Goal: Navigation & Orientation: Understand site structure

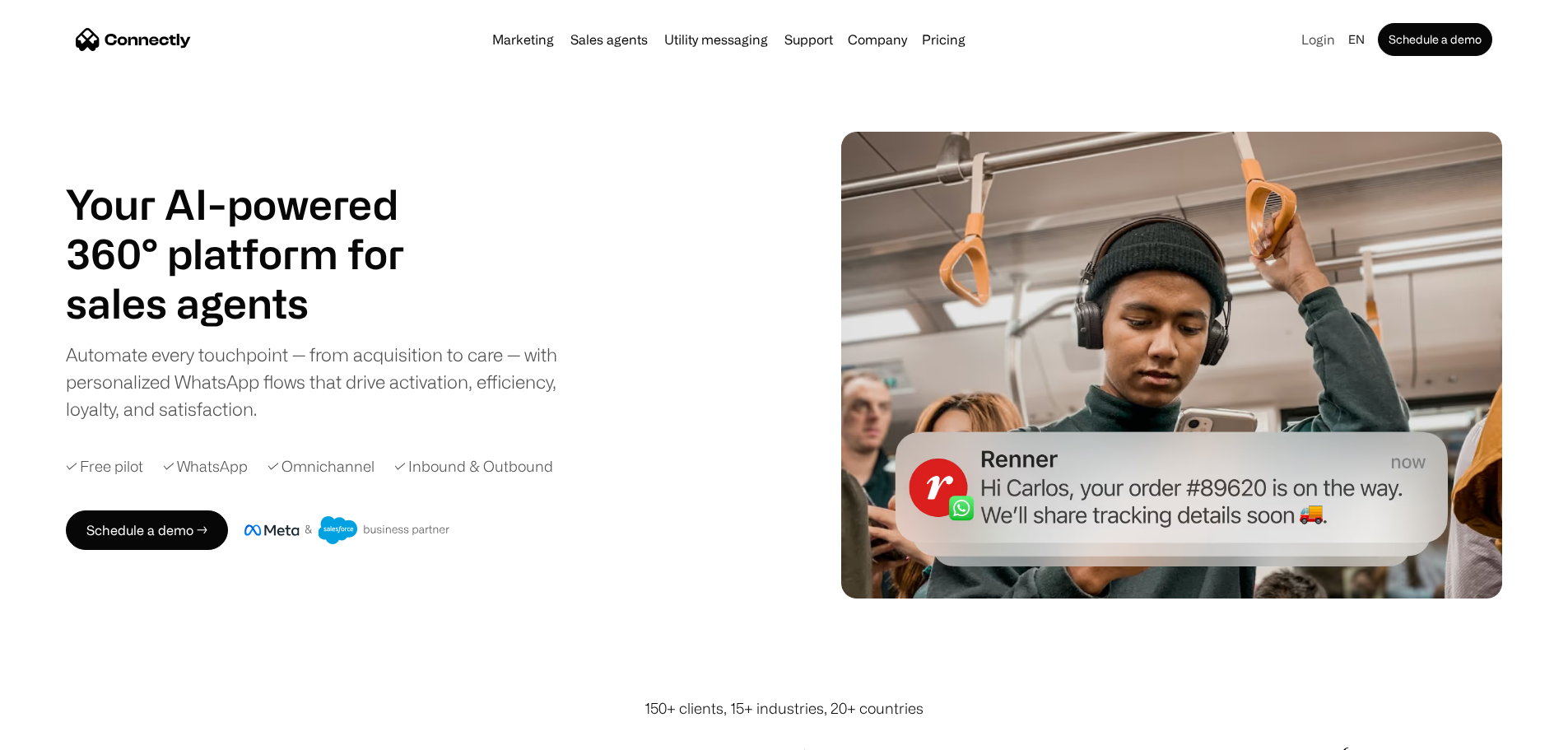
click at [1295, 46] on link "Login" at bounding box center [1318, 39] width 47 height 23
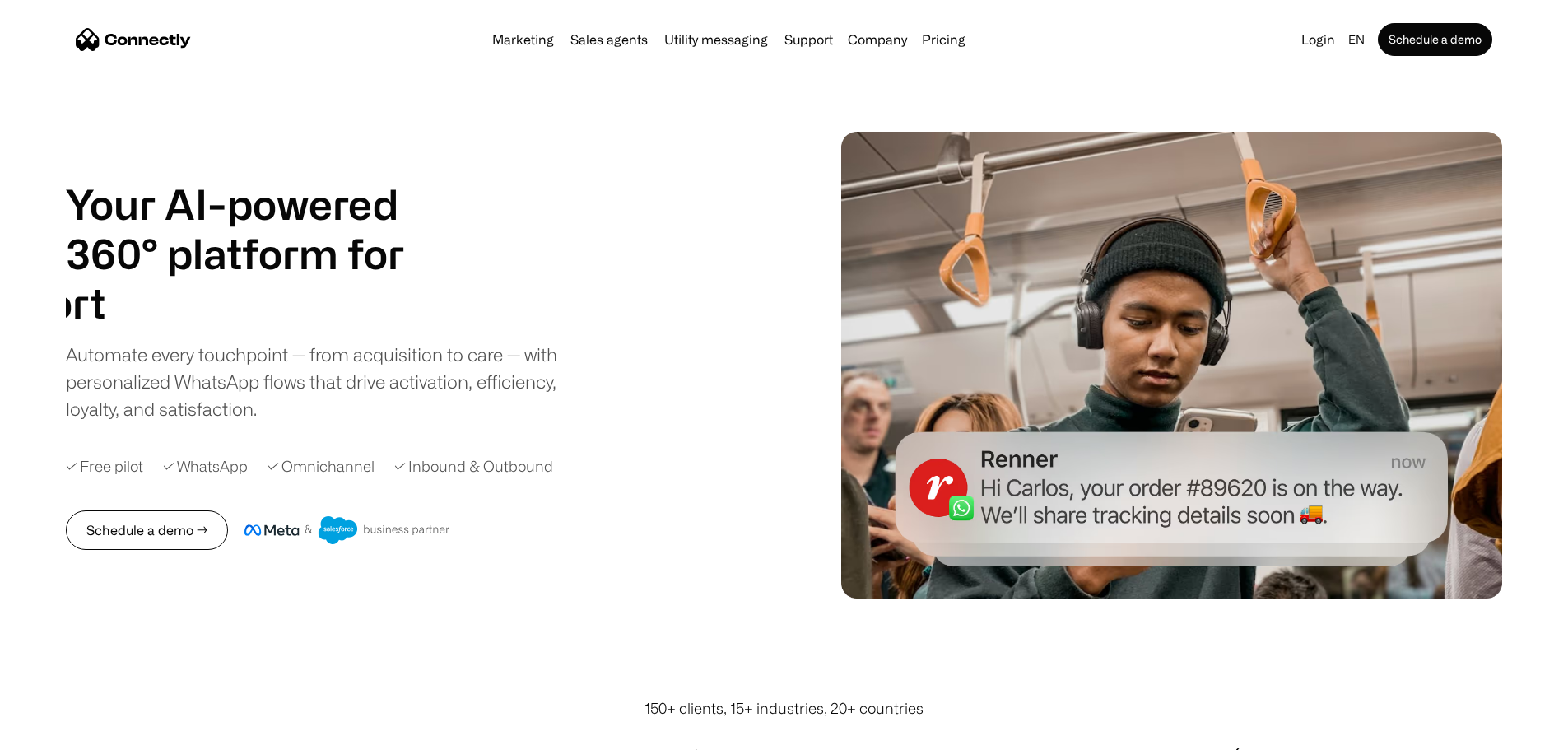
click at [171, 551] on link "Schedule a demo →" at bounding box center [147, 531] width 162 height 40
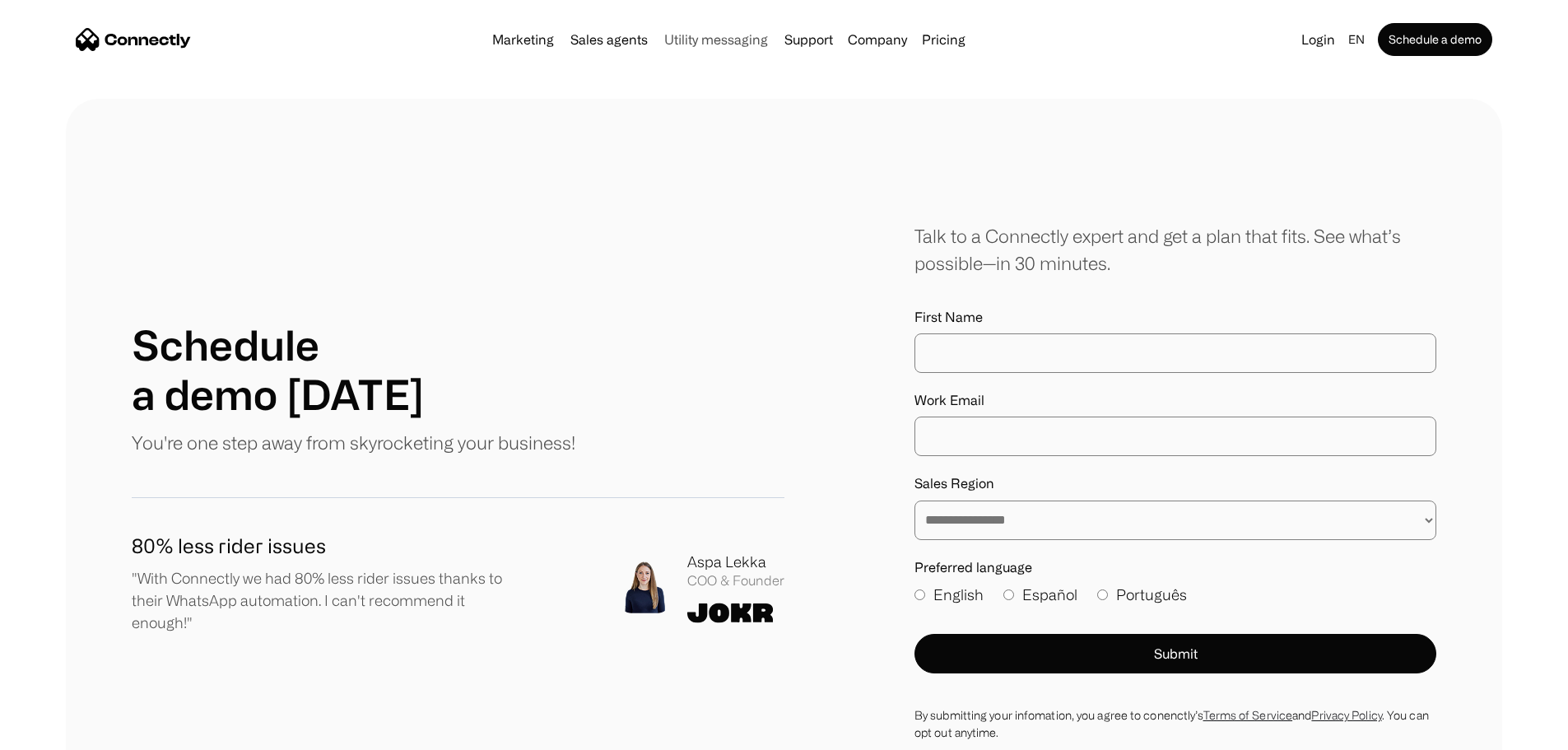
click at [692, 40] on link "Utility messaging" at bounding box center [716, 39] width 117 height 13
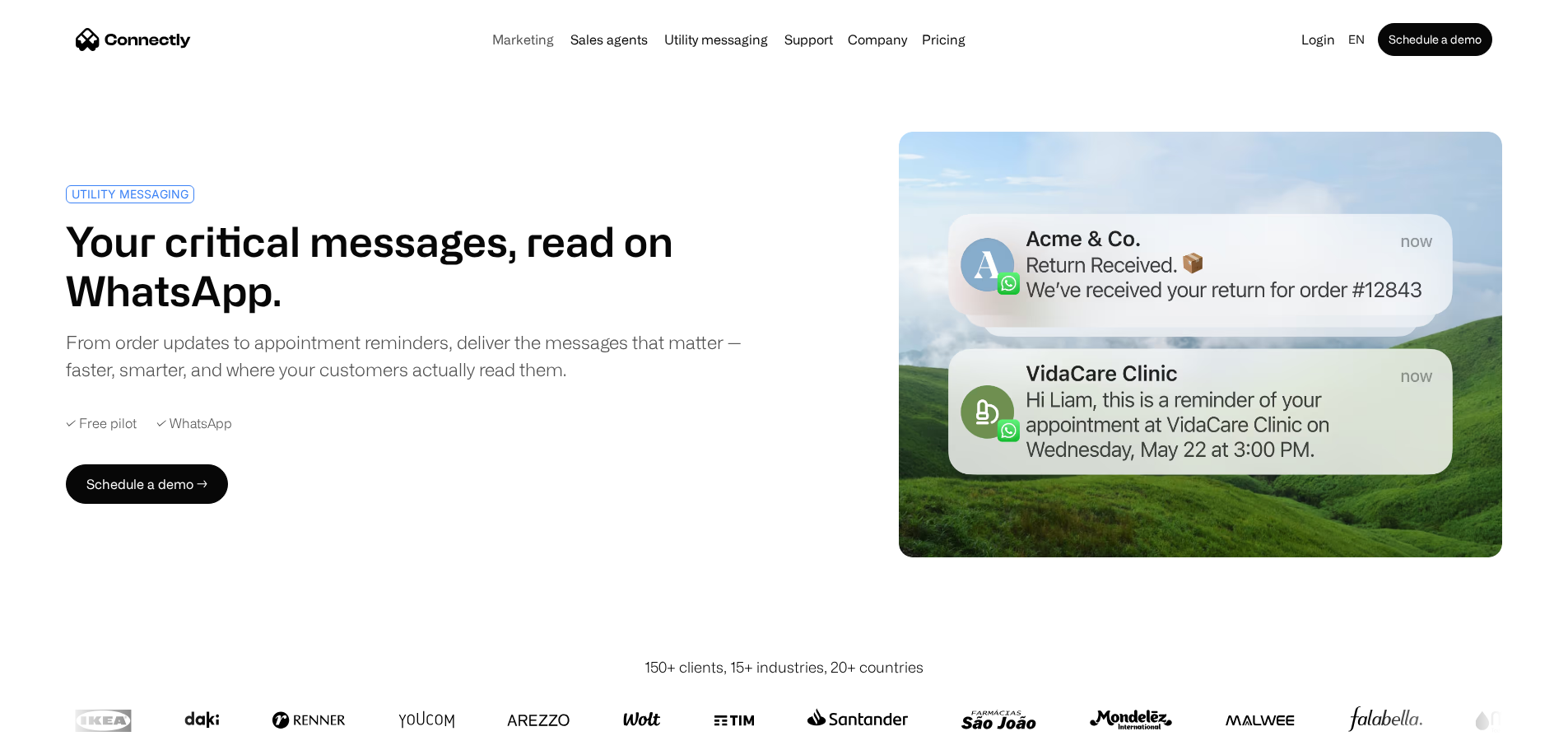
click at [485, 39] on link "Marketing" at bounding box center [522, 39] width 75 height 13
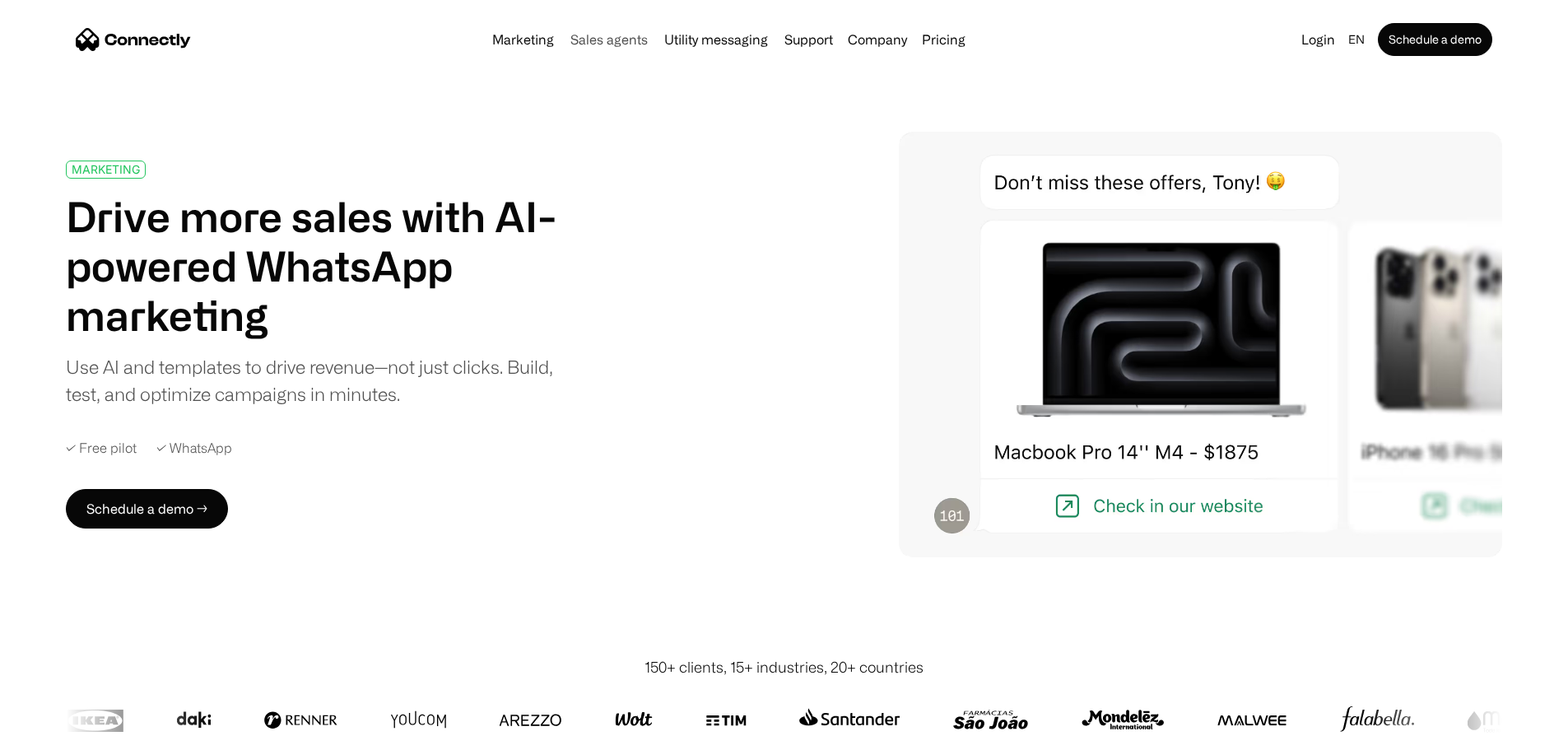
click at [606, 39] on link "Sales agents" at bounding box center [609, 39] width 91 height 13
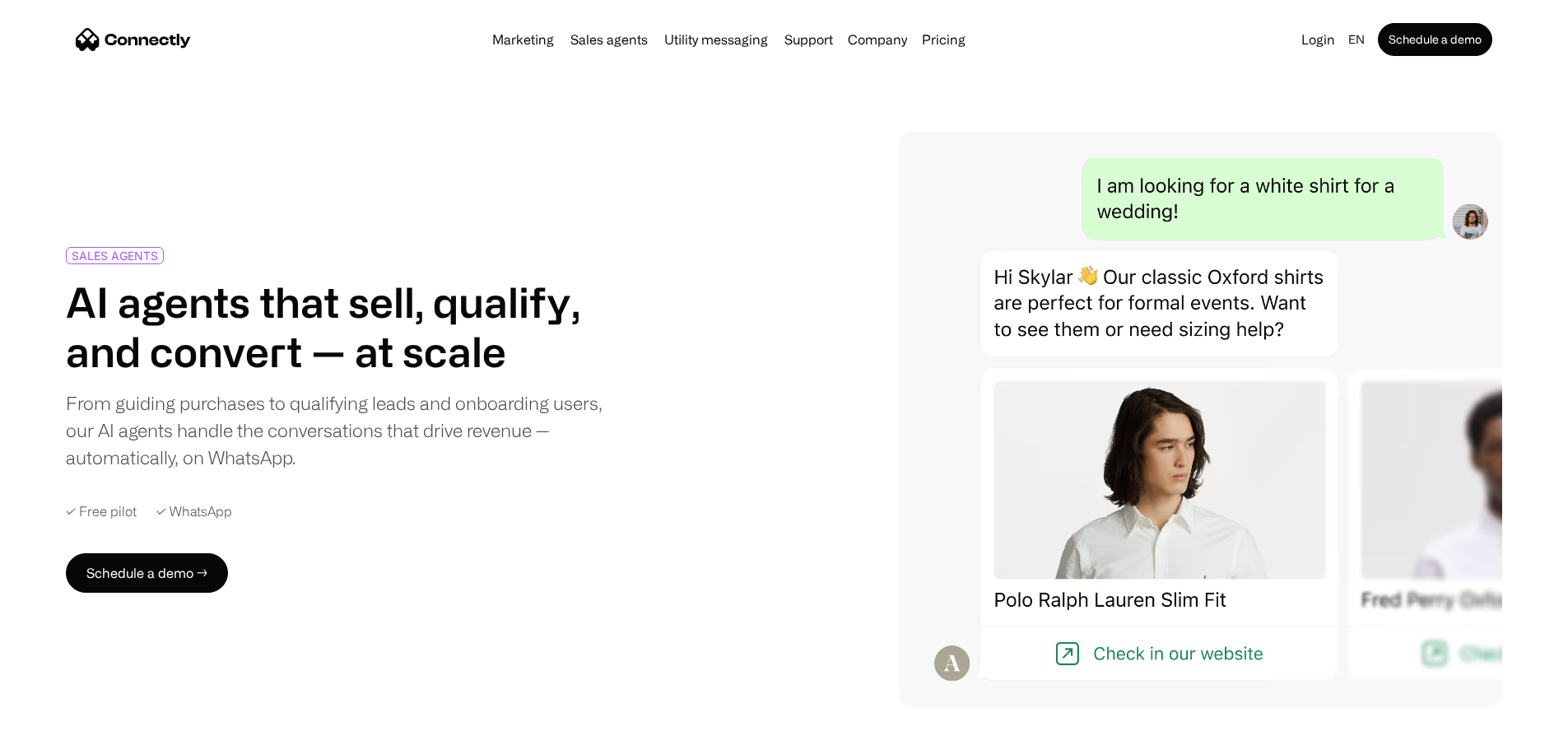
click at [672, 132] on div "SALES AGENTS AI agents that sell, qualify, and convert — at scale From guiding …" at bounding box center [784, 419] width 1436 height 575
click at [668, 46] on link "Utility messaging" at bounding box center [716, 39] width 117 height 13
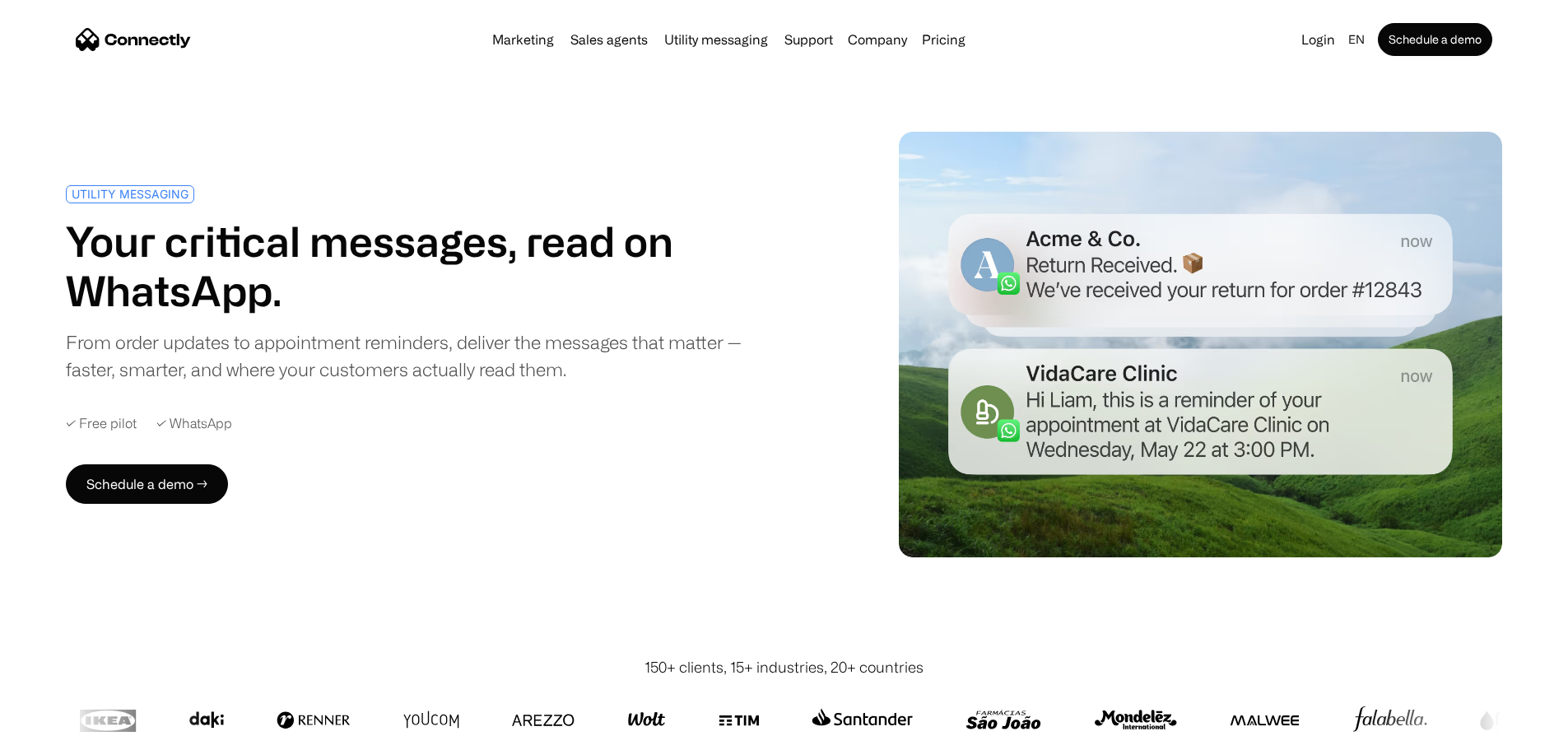
click at [802, 40] on link "Support" at bounding box center [808, 39] width 62 height 13
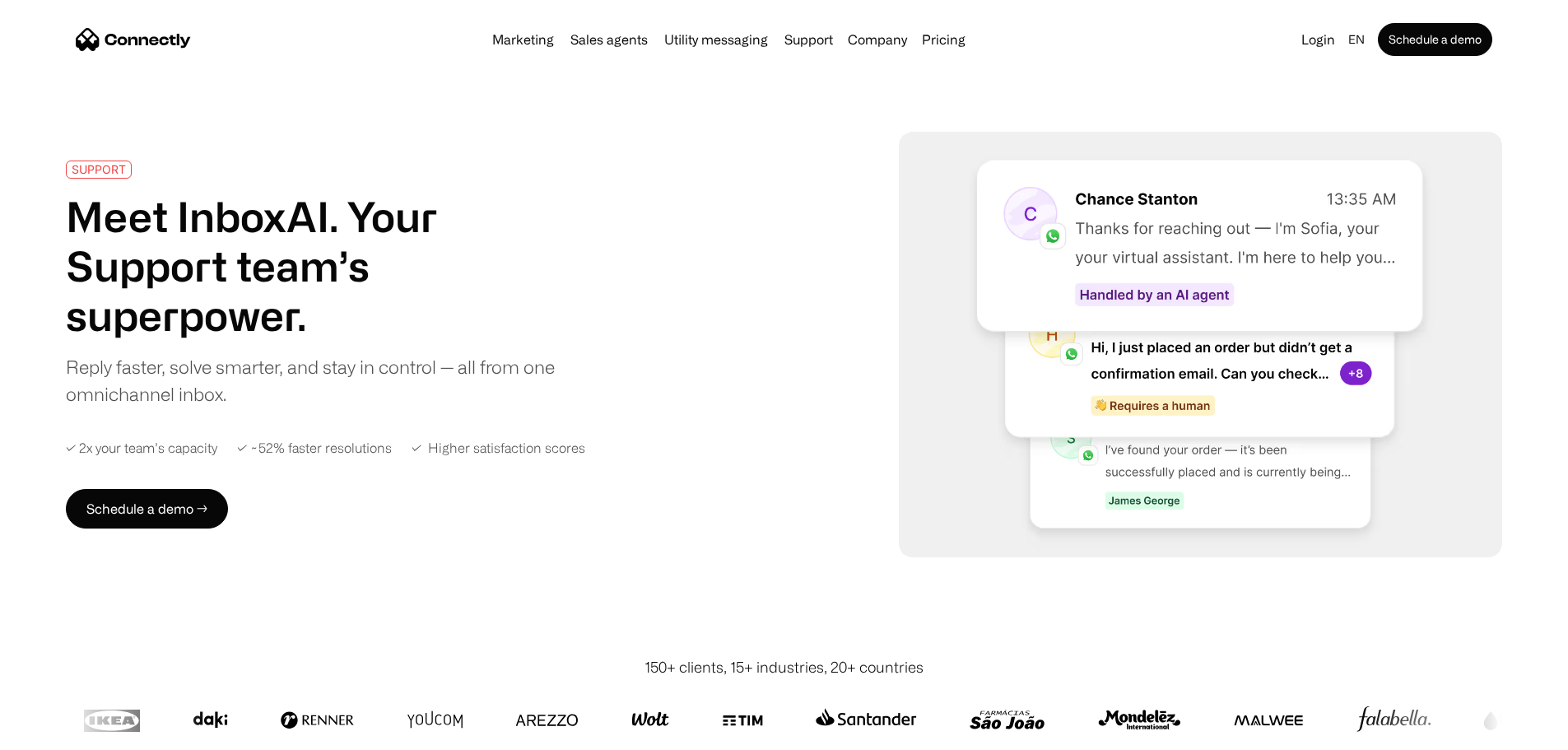
click at [907, 41] on div "Company" at bounding box center [877, 39] width 59 height 23
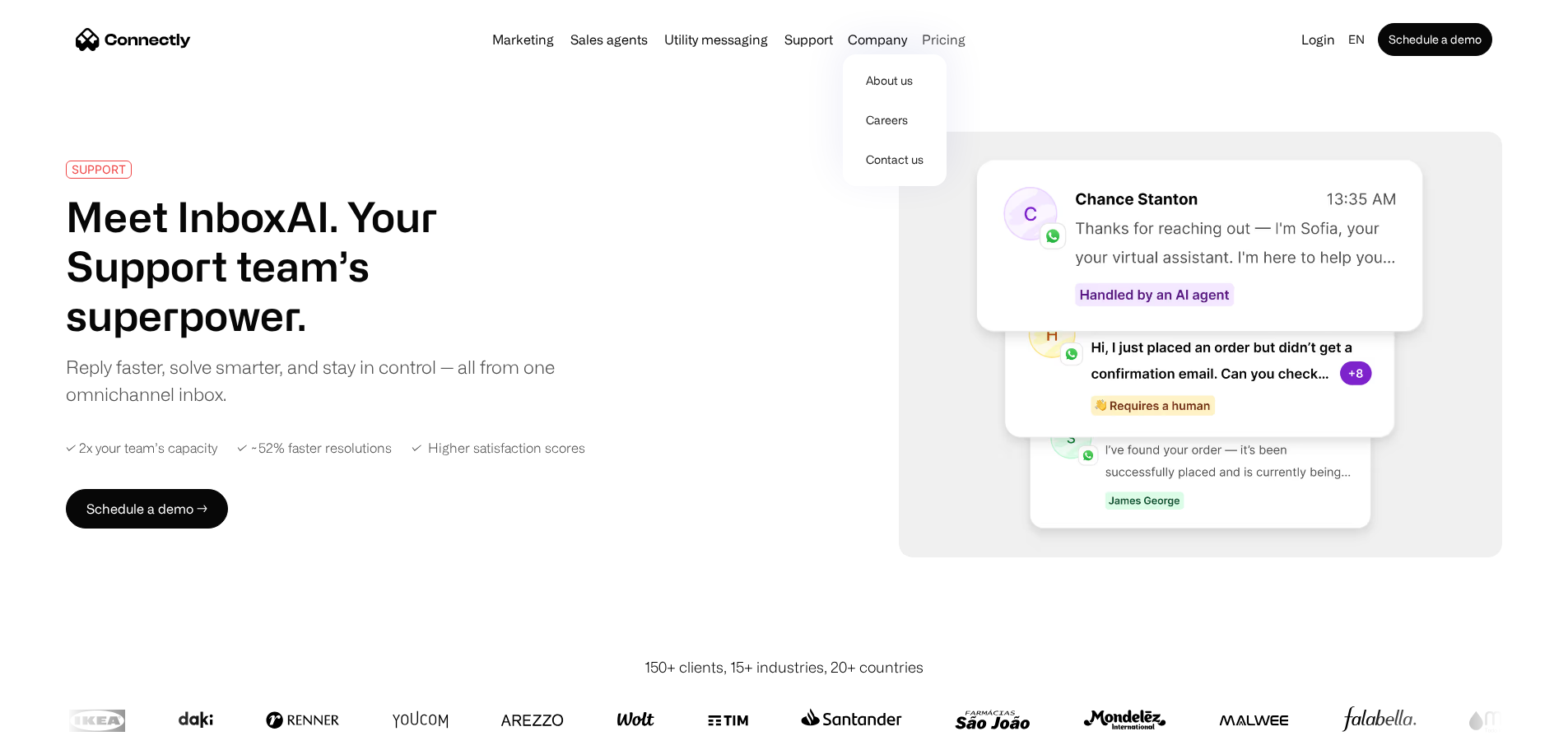
click at [965, 42] on link "Pricing" at bounding box center [943, 39] width 57 height 13
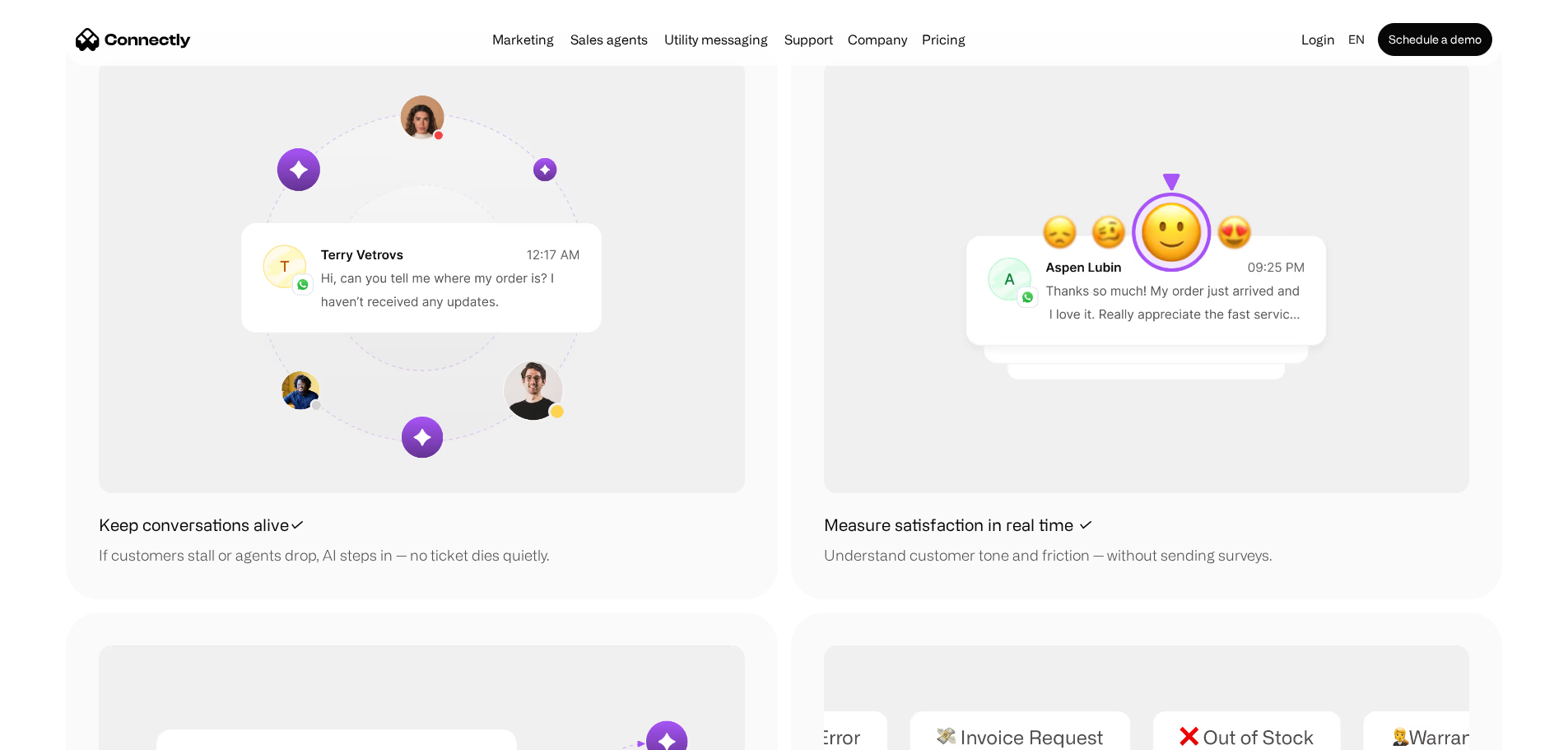
scroll to position [1427, 0]
